Goal: Check status: Check status

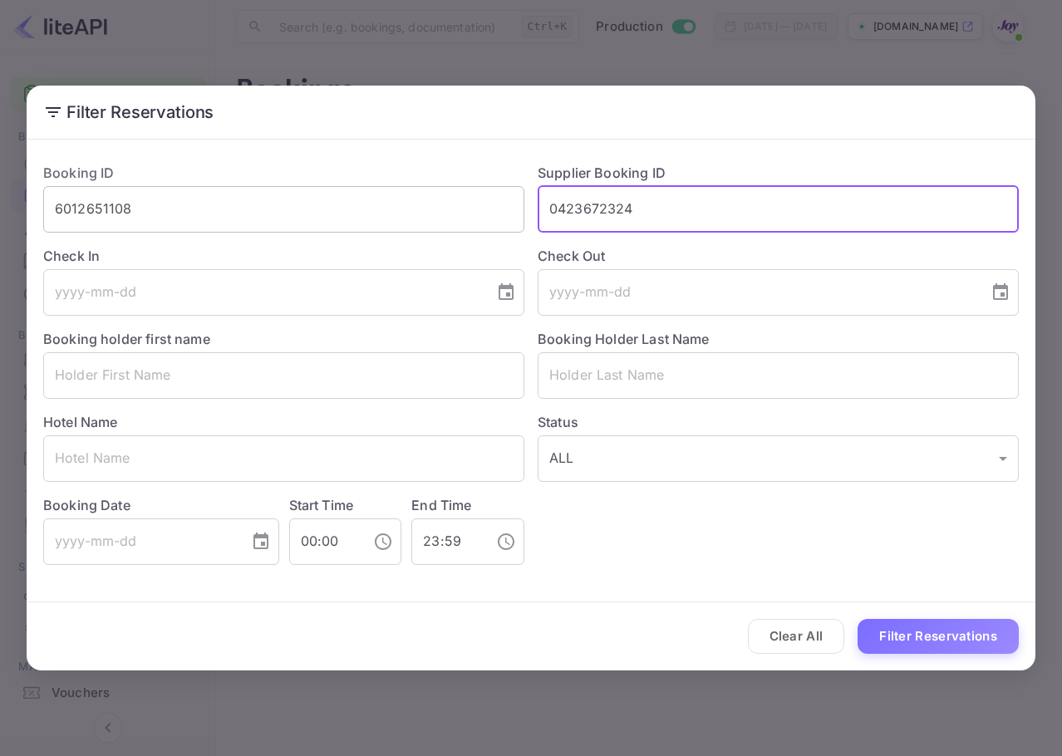
type input "0423672324"
click at [0, 184] on div "Filter Reservations Booking ID 6012651108 ​ Supplier Booking ID 0423672324 ​ Ch…" at bounding box center [531, 378] width 1062 height 756
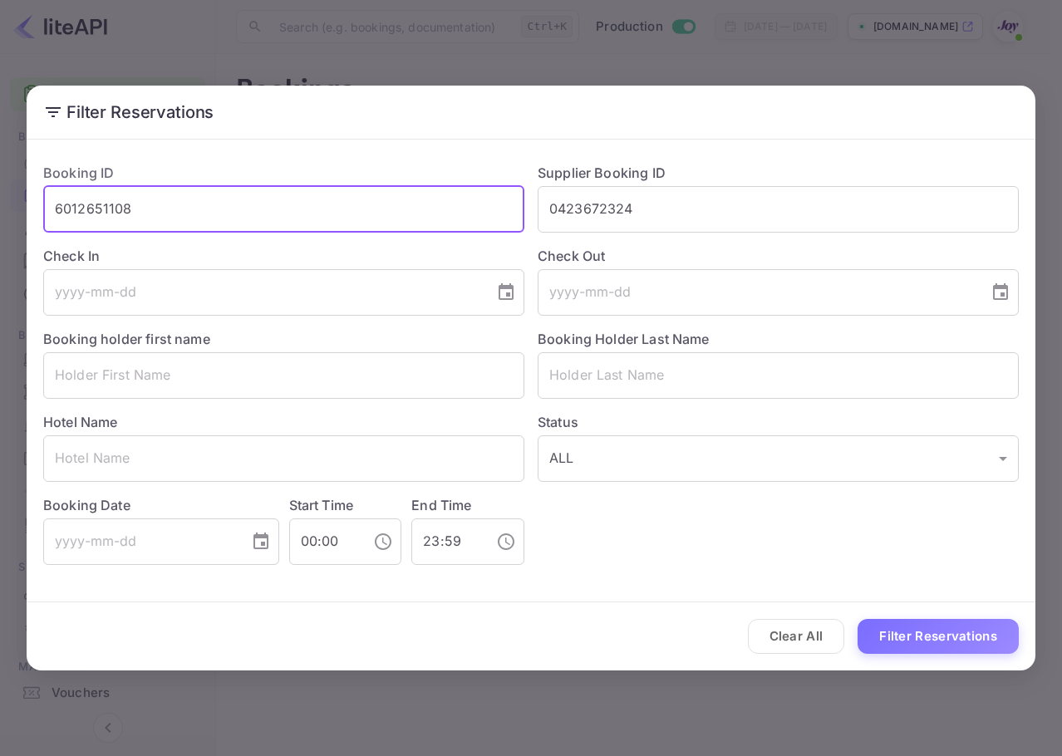
click at [100, 200] on input "6012651108" at bounding box center [283, 209] width 481 height 47
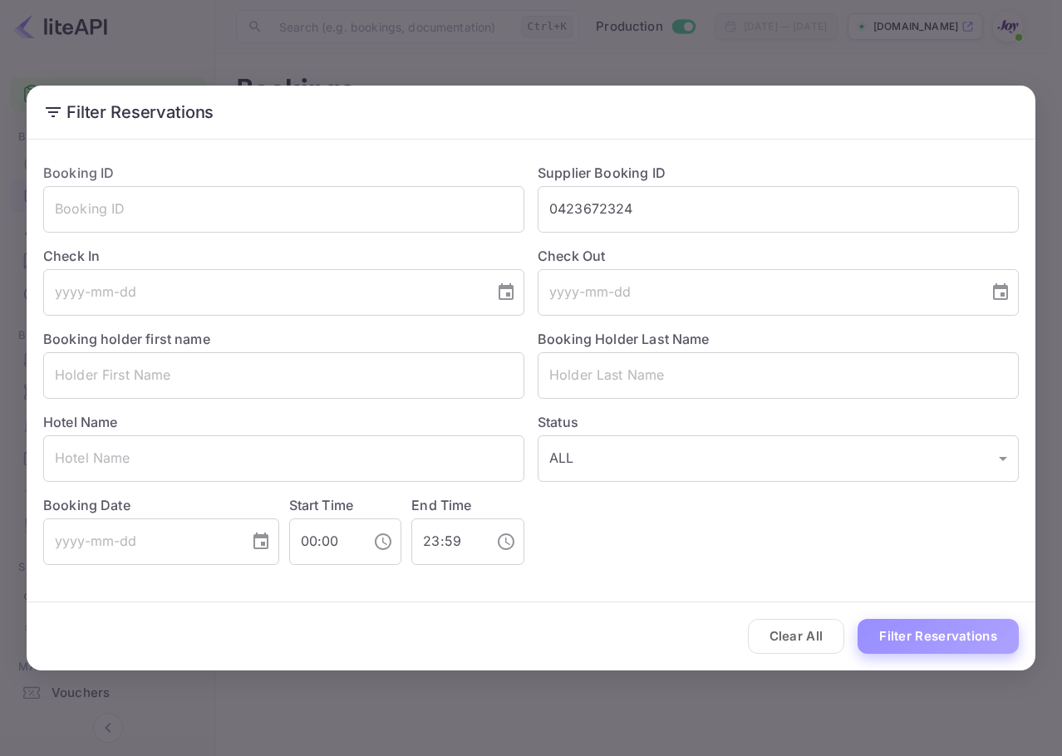
click at [979, 626] on button "Filter Reservations" at bounding box center [937, 637] width 161 height 36
click at [253, 193] on div "Booking ID ​ Supplier Booking ID 0423672324 ​ Check In ​ Check Out ​ Booking ho…" at bounding box center [524, 357] width 989 height 415
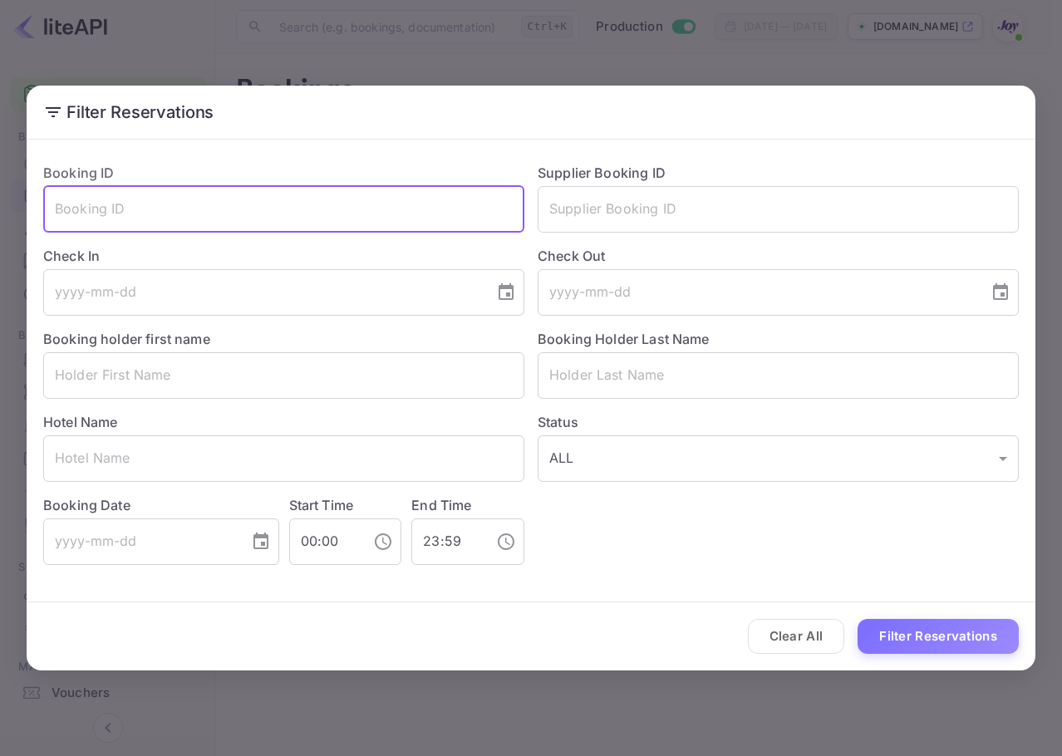
drag, startPoint x: 248, startPoint y: 199, endPoint x: 241, endPoint y: 219, distance: 21.0
click at [242, 210] on input "text" at bounding box center [283, 209] width 481 height 47
paste input "0423672324"
type input "0423672324"
click at [930, 635] on button "Filter Reservations" at bounding box center [937, 637] width 161 height 36
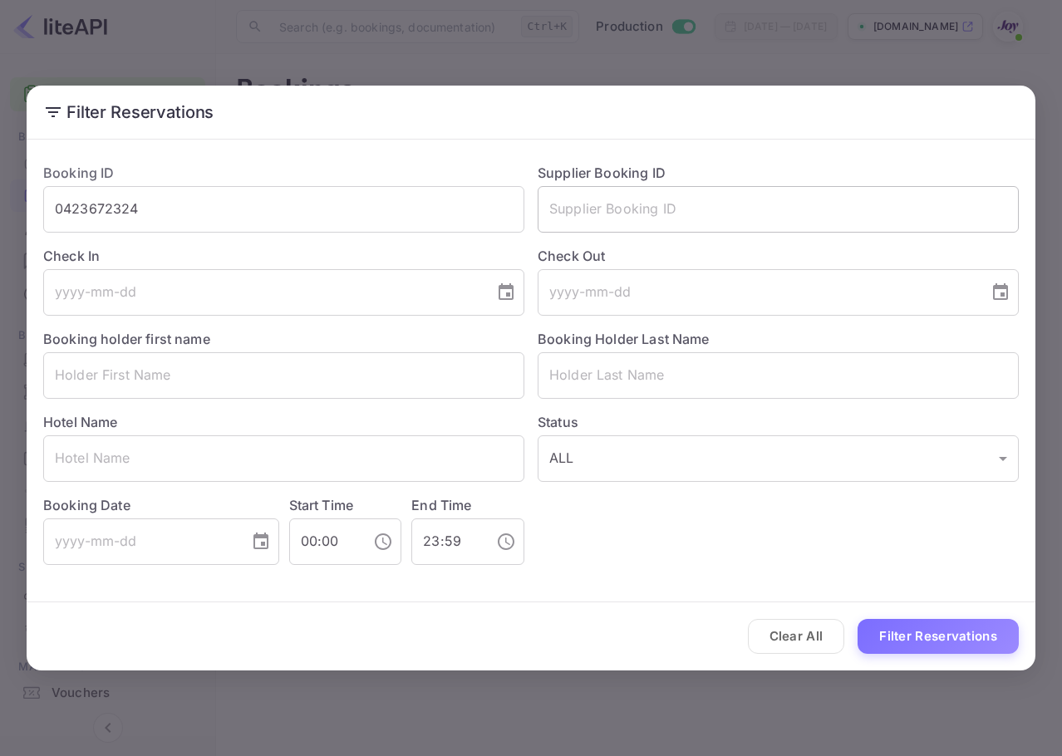
click at [726, 228] on input "text" at bounding box center [778, 209] width 481 height 47
drag, startPoint x: 263, startPoint y: 221, endPoint x: 23, endPoint y: 202, distance: 240.0
click at [0, 209] on html "Getting started Business Home Bookings Customers New Earnings Commission Build …" at bounding box center [531, 378] width 1062 height 756
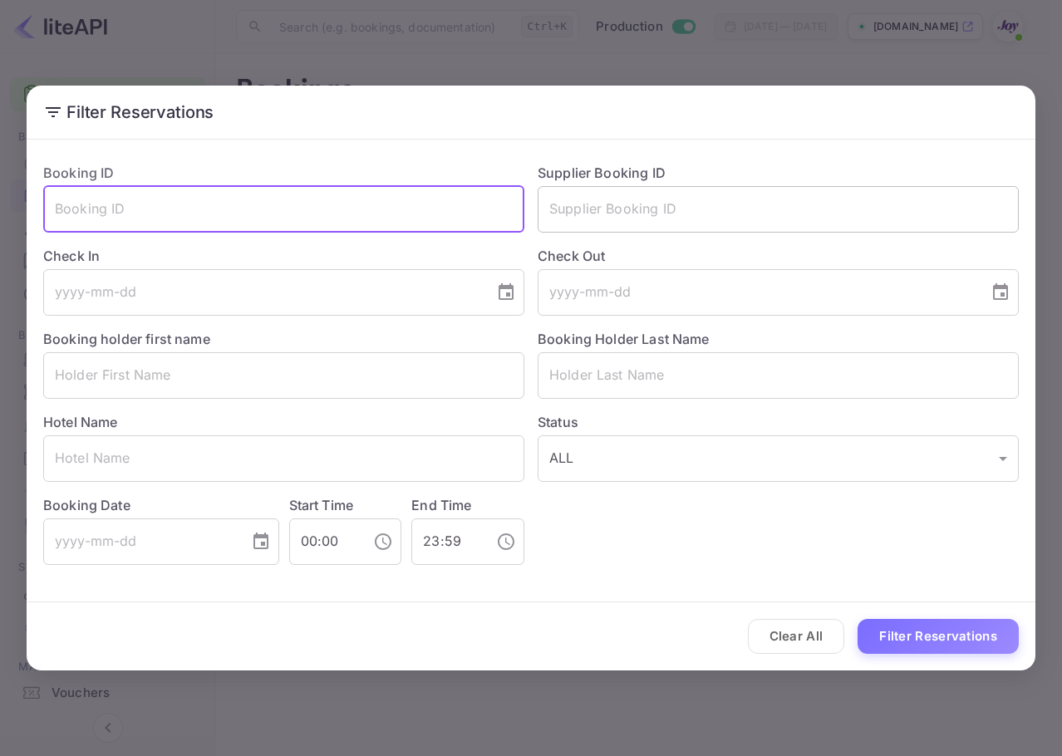
click at [579, 196] on input "text" at bounding box center [778, 209] width 481 height 47
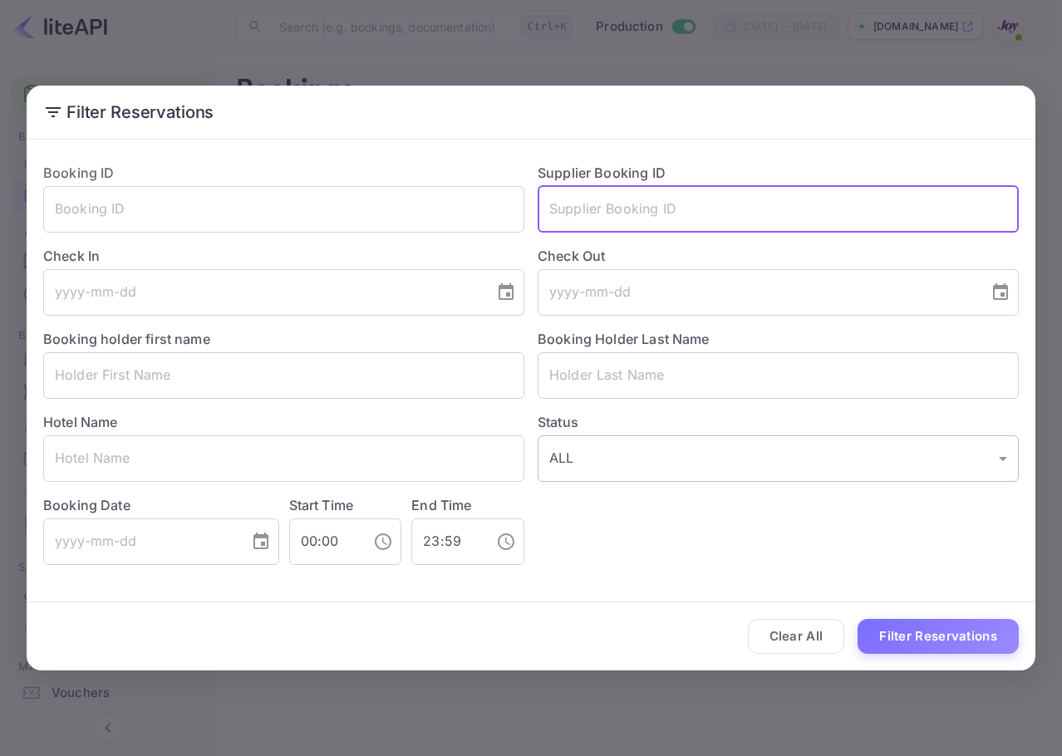
paste input "7056053"
type input "7056053"
click at [906, 615] on div "Clear All Filter Reservations" at bounding box center [531, 636] width 1009 height 69
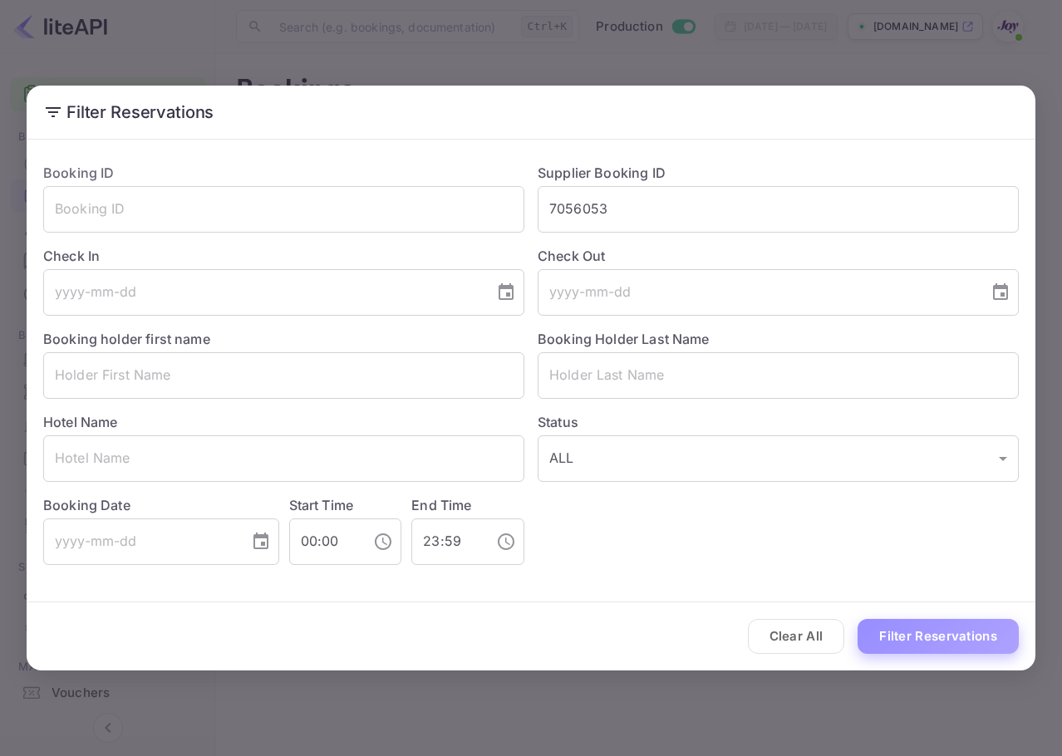
click at [915, 638] on button "Filter Reservations" at bounding box center [937, 637] width 161 height 36
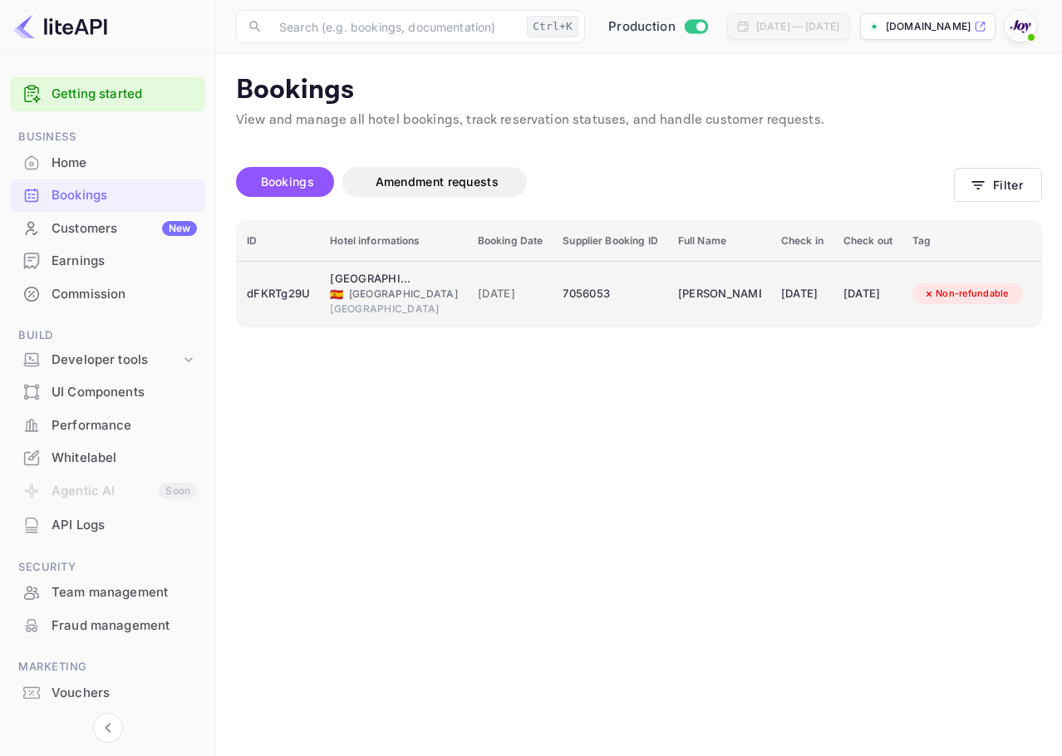
click at [732, 312] on td "[PERSON_NAME]" at bounding box center [719, 294] width 103 height 66
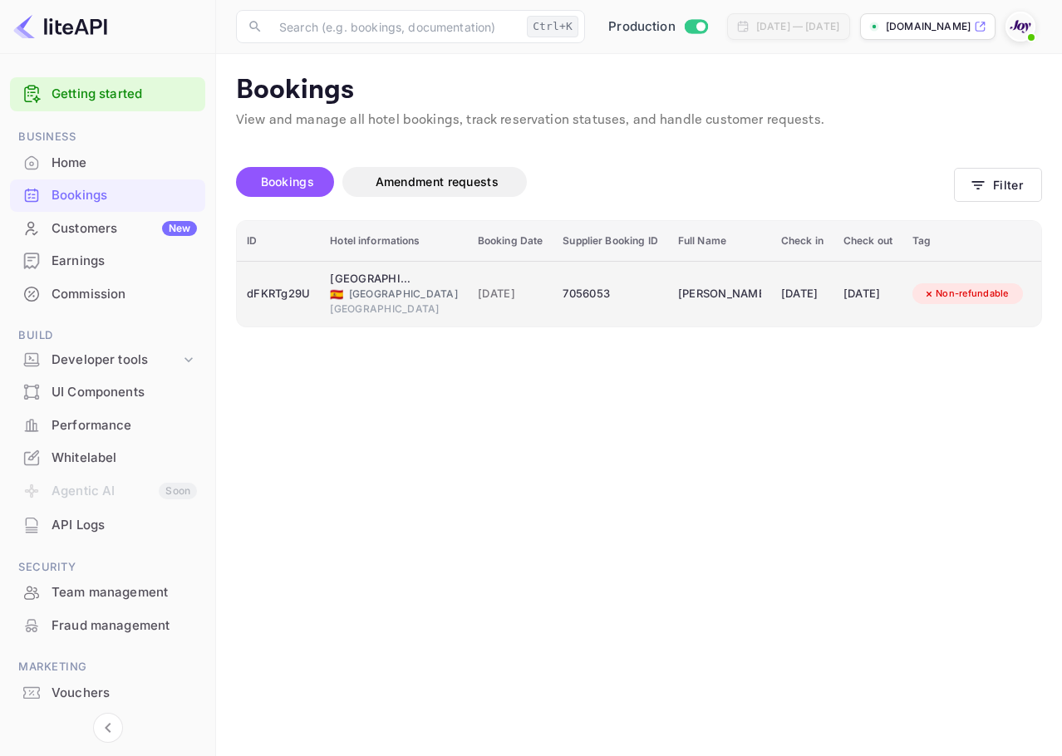
click at [837, 309] on td "[DATE]" at bounding box center [867, 294] width 69 height 66
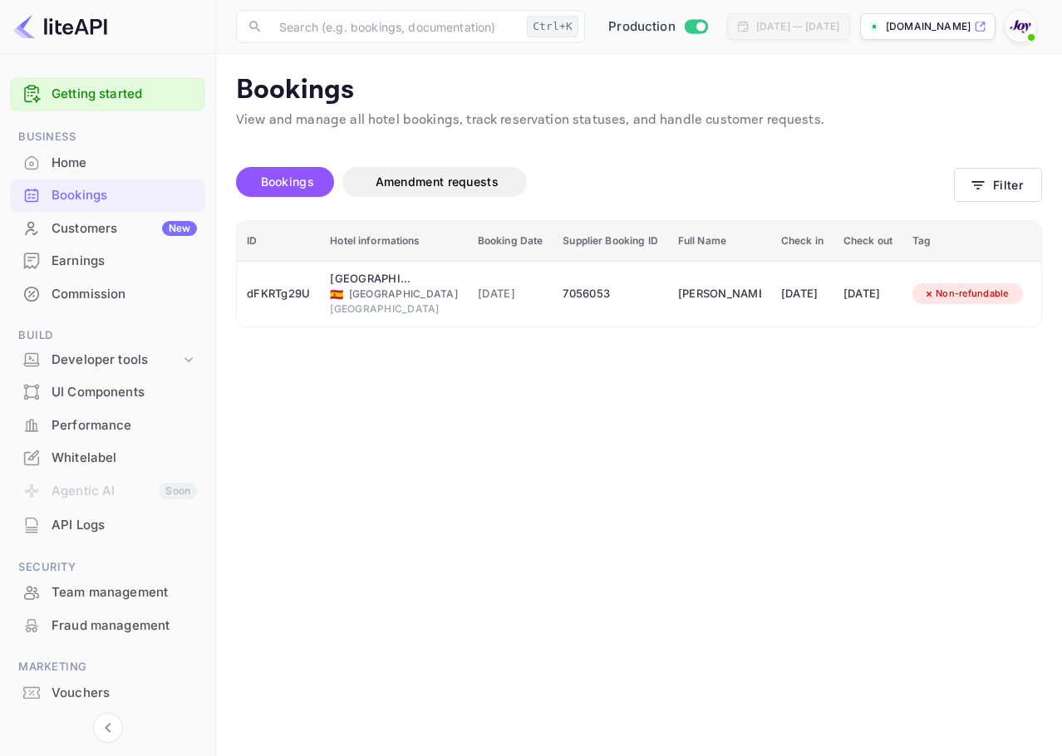
scroll to position [83, 0]
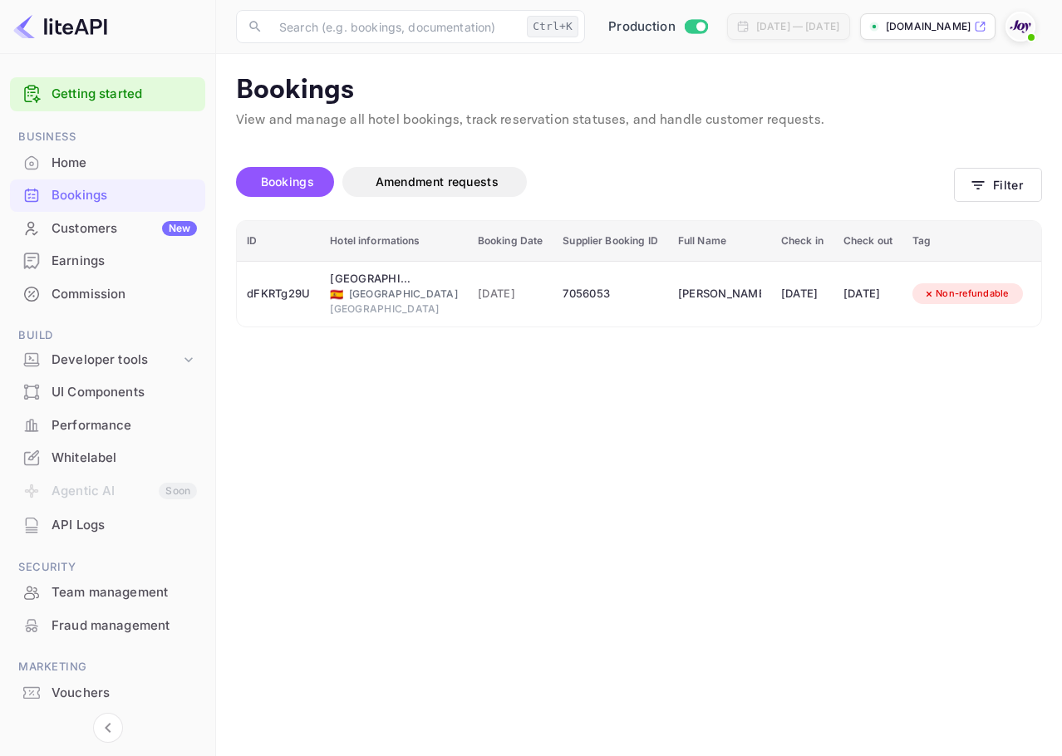
drag, startPoint x: 383, startPoint y: 473, endPoint x: 556, endPoint y: 495, distance: 174.2
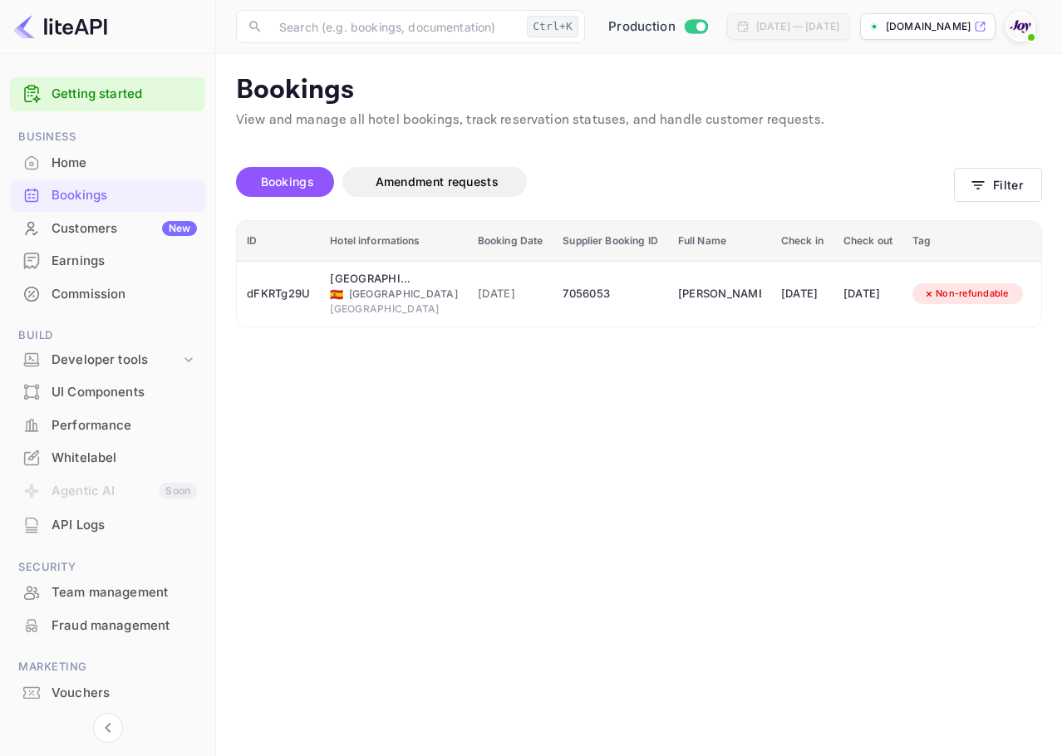
drag, startPoint x: 481, startPoint y: 469, endPoint x: 629, endPoint y: 494, distance: 150.1
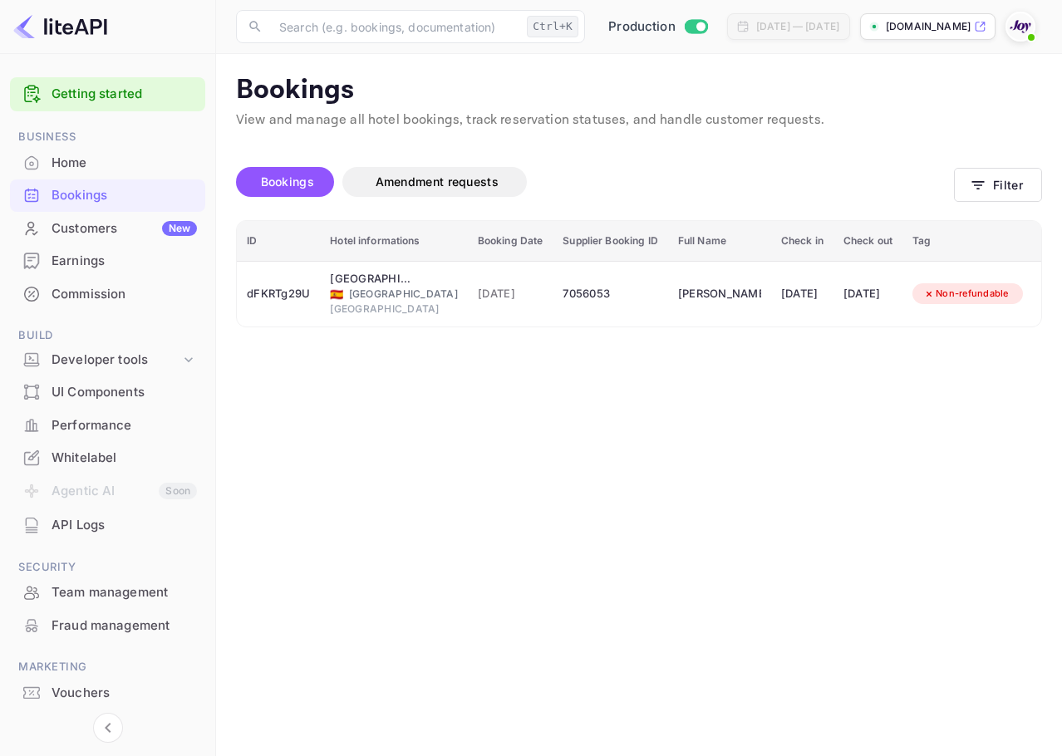
drag, startPoint x: 374, startPoint y: 478, endPoint x: 494, endPoint y: 503, distance: 123.0
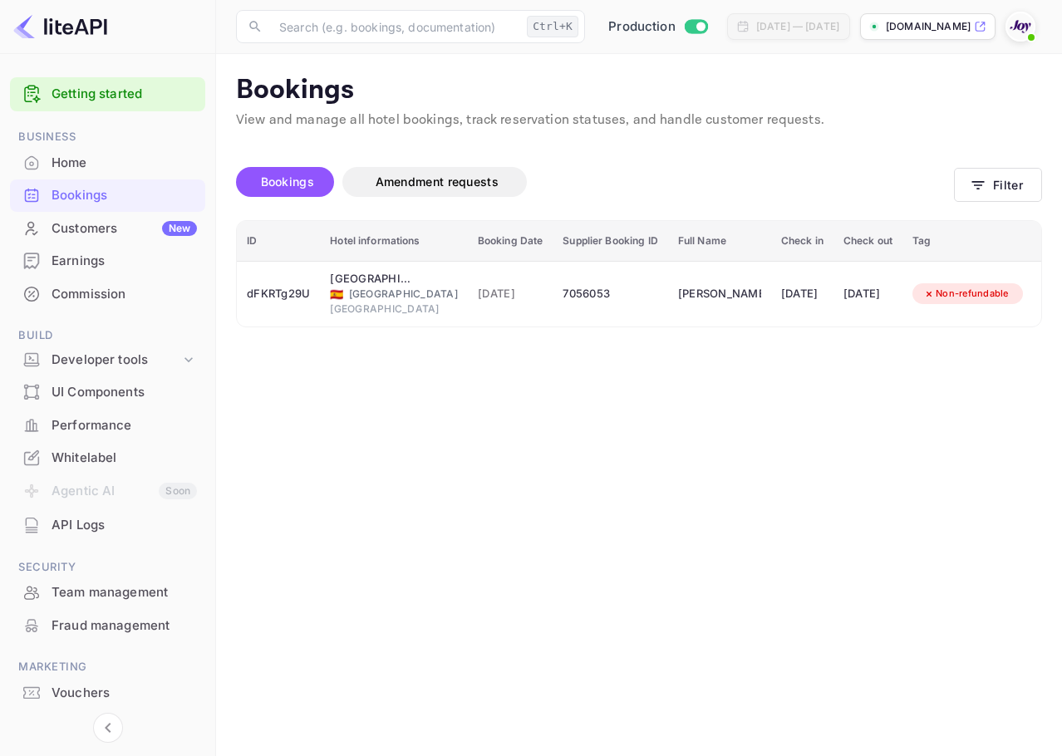
drag, startPoint x: 597, startPoint y: 476, endPoint x: 604, endPoint y: 501, distance: 25.8
drag, startPoint x: 550, startPoint y: 494, endPoint x: 694, endPoint y: 503, distance: 144.0
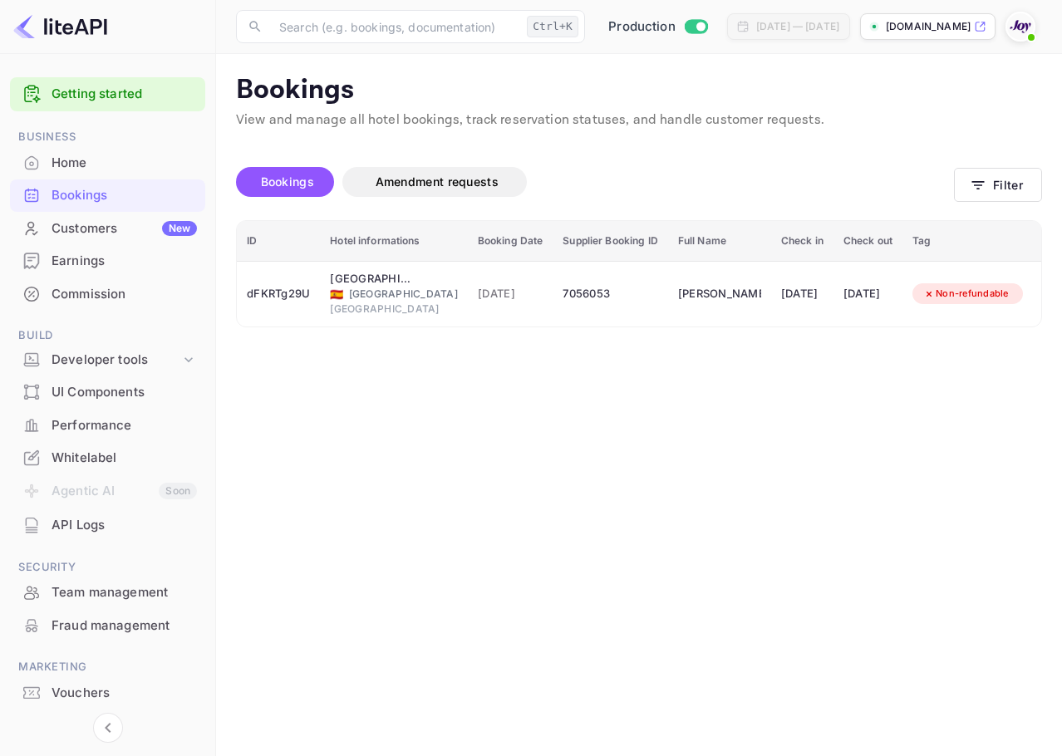
drag, startPoint x: 465, startPoint y: 449, endPoint x: 547, endPoint y: 471, distance: 84.4
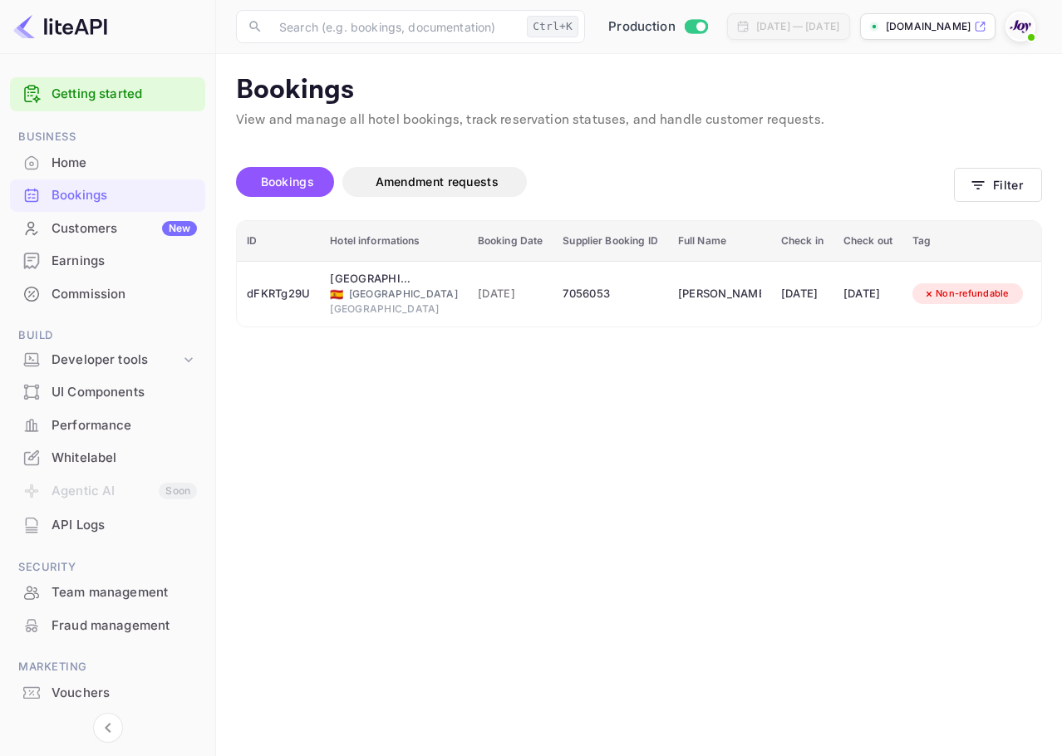
drag, startPoint x: 599, startPoint y: 454, endPoint x: 597, endPoint y: 477, distance: 23.3
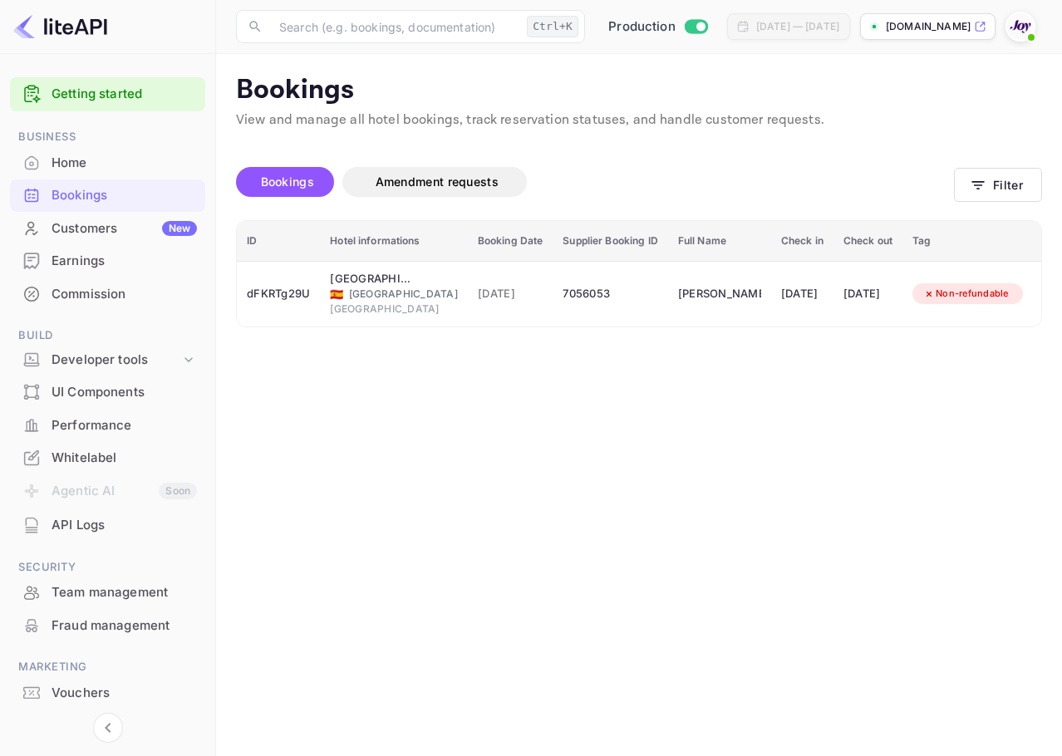
drag, startPoint x: 546, startPoint y: 486, endPoint x: 556, endPoint y: 486, distance: 10.0
drag, startPoint x: 411, startPoint y: 472, endPoint x: 537, endPoint y: 488, distance: 126.5
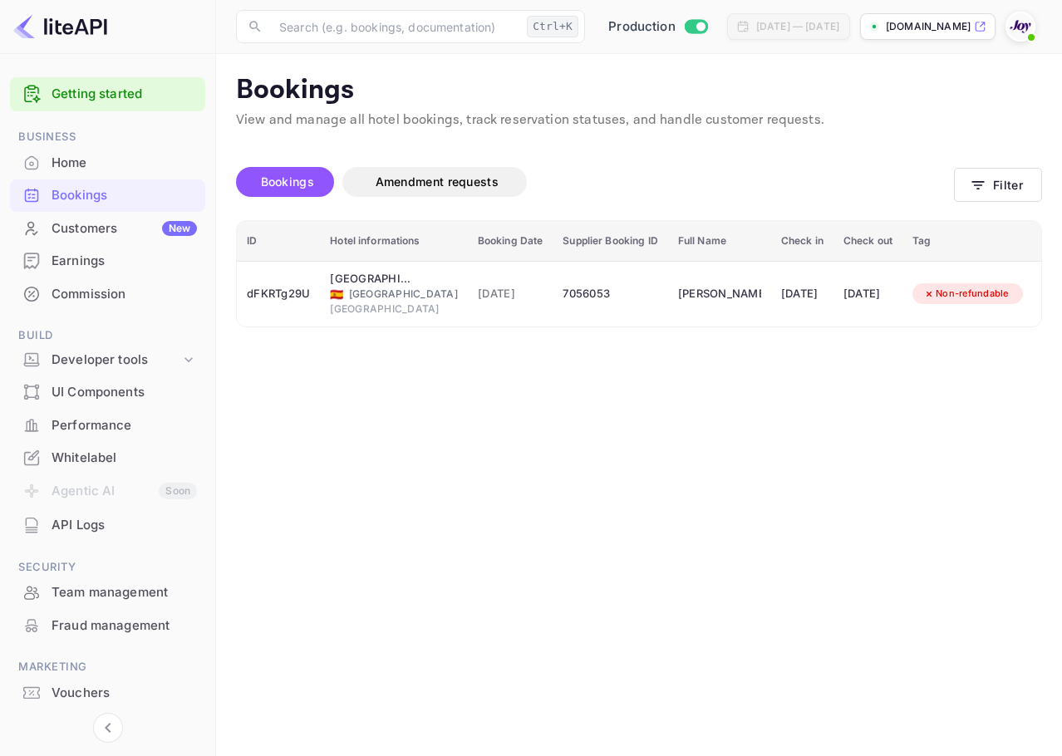
drag, startPoint x: 518, startPoint y: 475, endPoint x: 602, endPoint y: 498, distance: 87.7
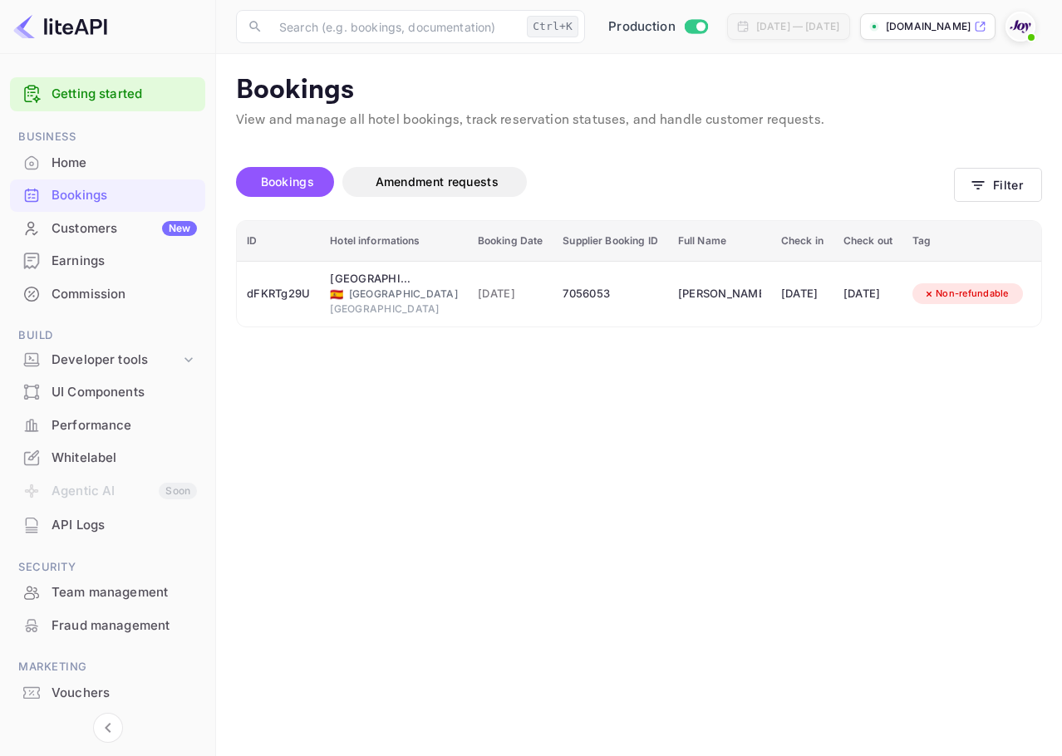
drag, startPoint x: 591, startPoint y: 462, endPoint x: 611, endPoint y: 483, distance: 28.8
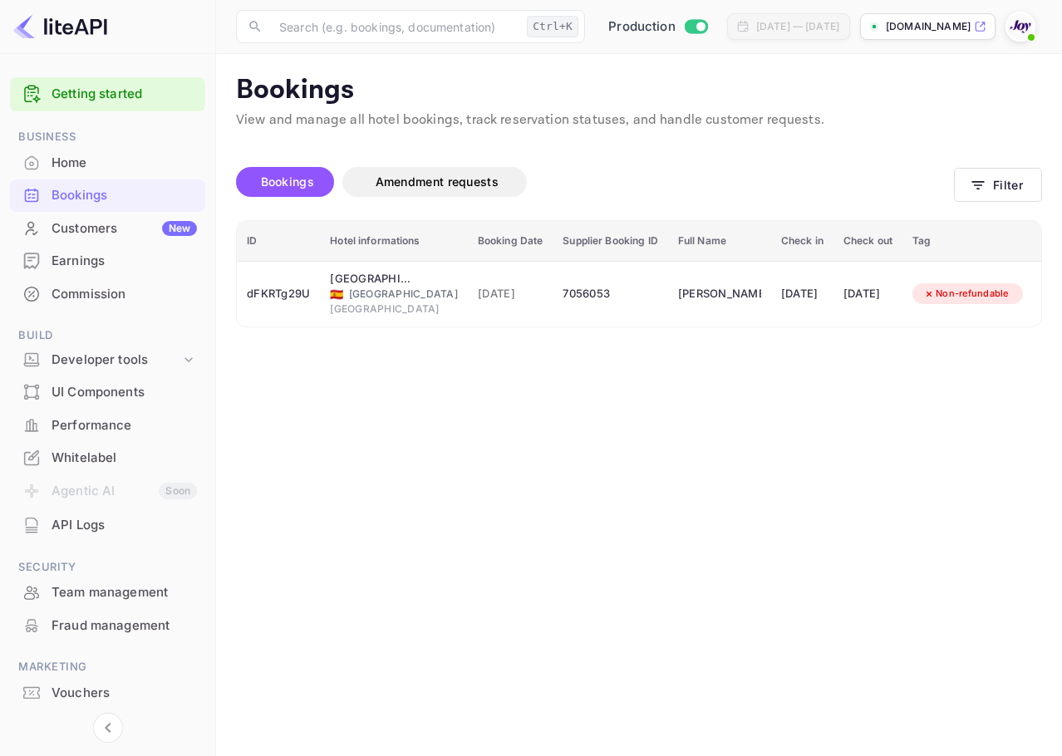
drag, startPoint x: 551, startPoint y: 480, endPoint x: 694, endPoint y: 497, distance: 143.9
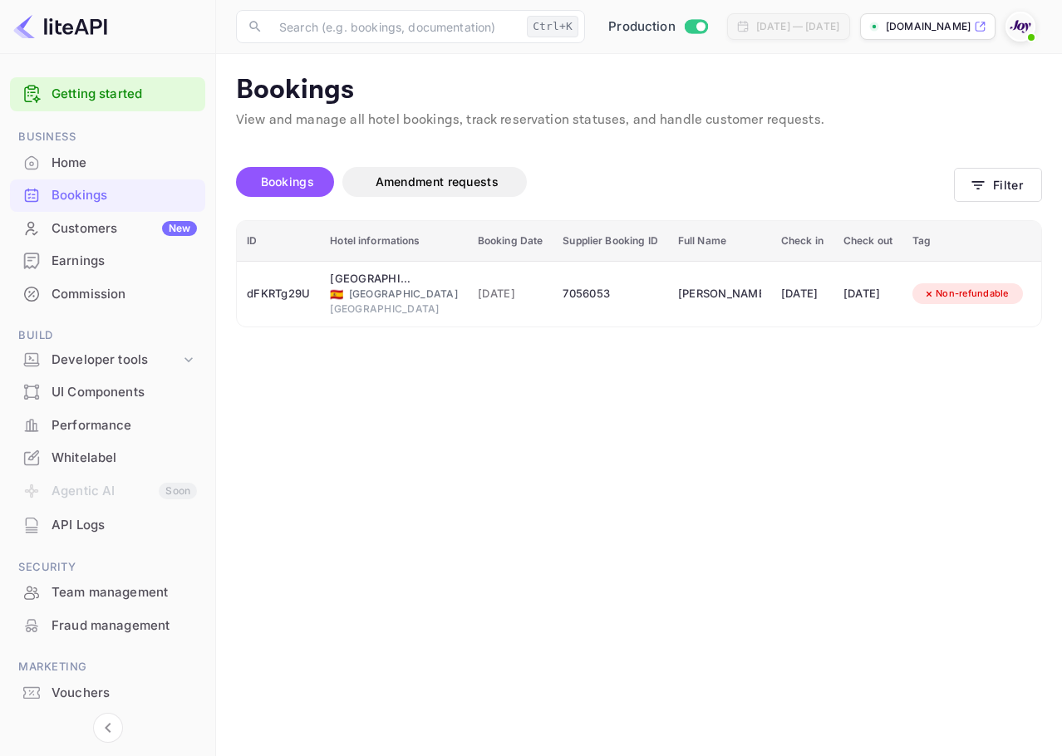
drag, startPoint x: 623, startPoint y: 277, endPoint x: 672, endPoint y: 314, distance: 61.1
drag, startPoint x: 655, startPoint y: 278, endPoint x: 695, endPoint y: 299, distance: 45.7
